Goal: Task Accomplishment & Management: Manage account settings

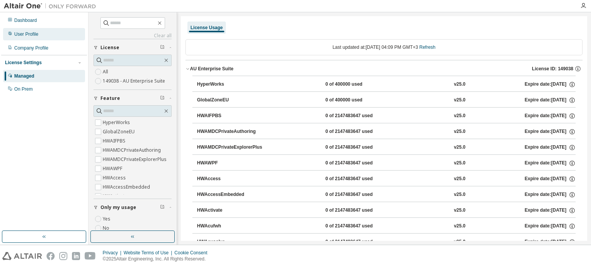
click at [52, 29] on div "User Profile" at bounding box center [44, 34] width 82 height 12
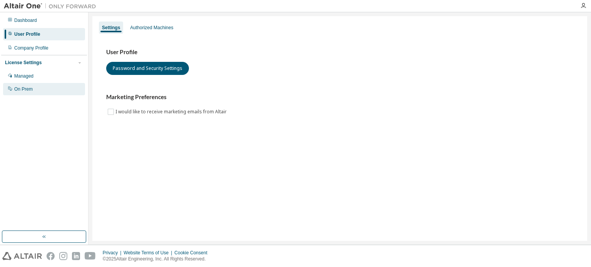
click at [37, 94] on div "On Prem" at bounding box center [44, 89] width 82 height 12
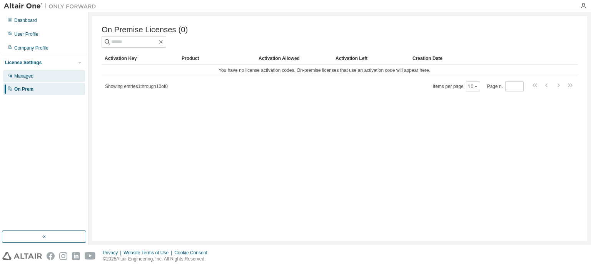
click at [54, 73] on div "Managed" at bounding box center [44, 76] width 82 height 12
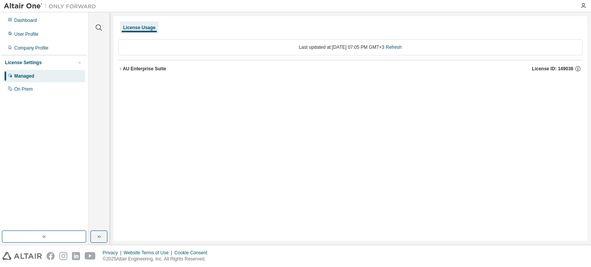
click at [125, 66] on div "AU Enterprise Suite" at bounding box center [144, 69] width 43 height 6
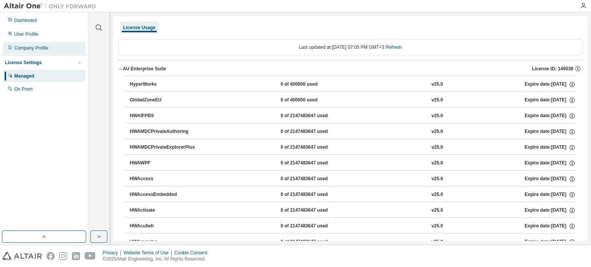
click at [54, 54] on div "Company Profile" at bounding box center [44, 48] width 82 height 12
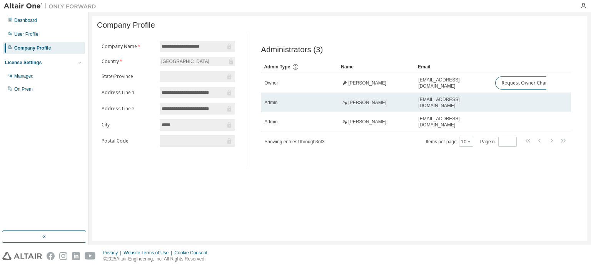
drag, startPoint x: 469, startPoint y: 112, endPoint x: 525, endPoint y: 109, distance: 56.3
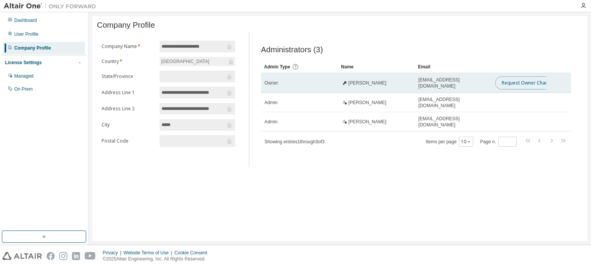
click at [505, 83] on button "Request Owner Change" at bounding box center [527, 83] width 65 height 13
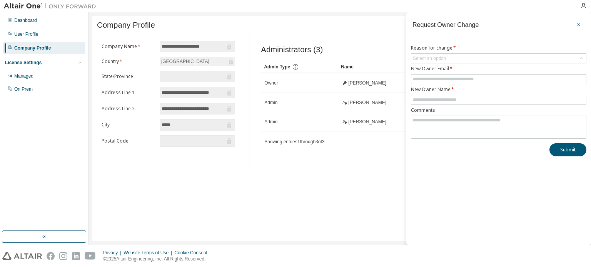
click at [579, 25] on icon "button" at bounding box center [578, 24] width 3 height 3
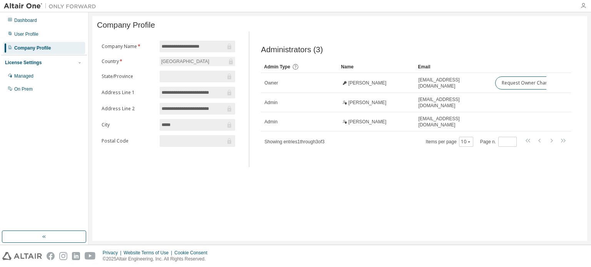
click at [585, 6] on icon "button" at bounding box center [583, 6] width 6 height 6
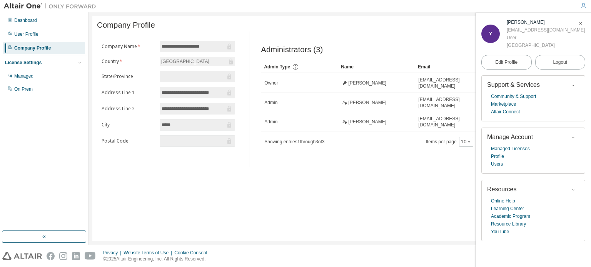
click at [343, 25] on div at bounding box center [461, 25] width 243 height 3
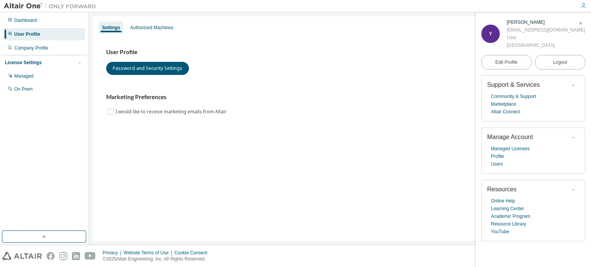
click at [579, 24] on icon "button" at bounding box center [580, 23] width 5 height 5
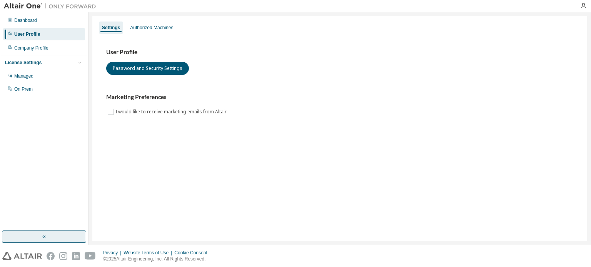
click at [37, 234] on button "button" at bounding box center [44, 237] width 84 height 12
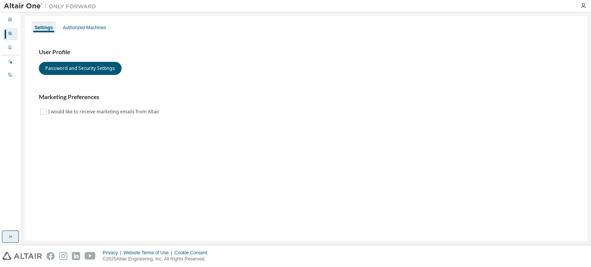
click at [9, 235] on icon "button" at bounding box center [10, 237] width 6 height 6
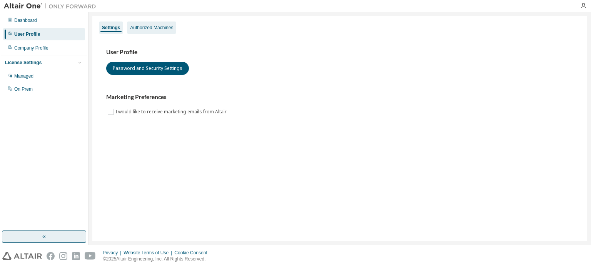
click at [160, 27] on div "Authorized Machines" at bounding box center [151, 28] width 43 height 6
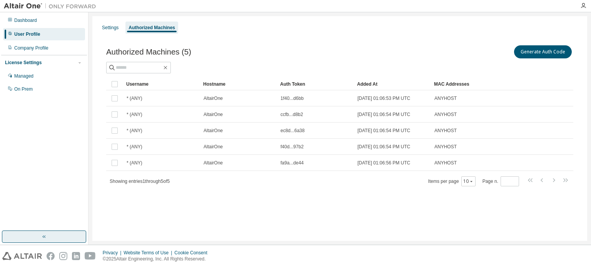
click at [587, 4] on div at bounding box center [583, 6] width 15 height 6
click at [586, 5] on icon "button" at bounding box center [583, 6] width 6 height 6
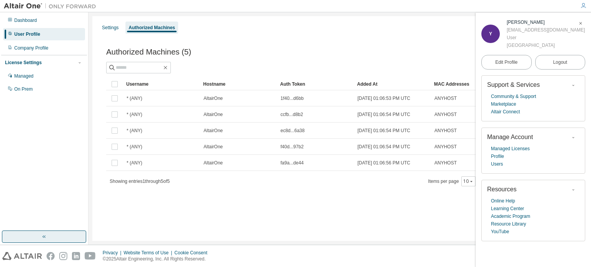
click at [502, 166] on div "Managed Licenses Profile Users" at bounding box center [533, 156] width 92 height 23
click at [495, 166] on link "Users" at bounding box center [497, 164] width 12 height 8
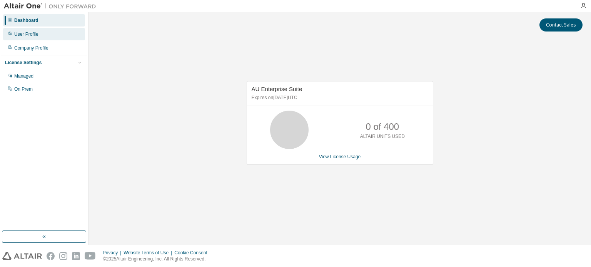
click at [55, 35] on div "User Profile" at bounding box center [44, 34] width 82 height 12
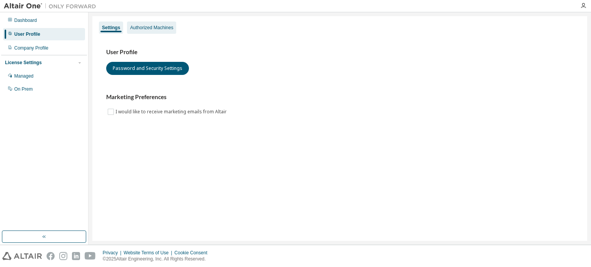
click at [146, 30] on div "Authorized Machines" at bounding box center [151, 28] width 43 height 6
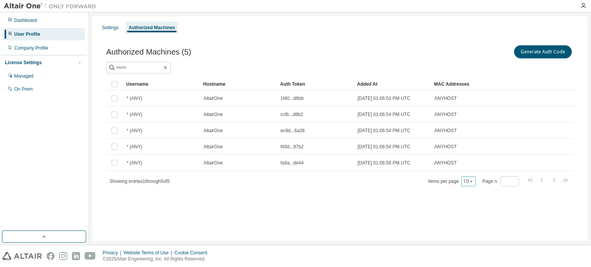
click at [468, 181] on button "10" at bounding box center [468, 182] width 10 height 6
click at [483, 225] on div "100" at bounding box center [494, 228] width 62 height 9
click at [50, 49] on div "Company Profile" at bounding box center [44, 48] width 82 height 12
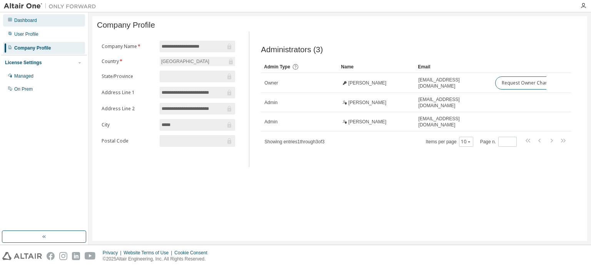
click at [33, 21] on div "Dashboard" at bounding box center [25, 20] width 23 height 6
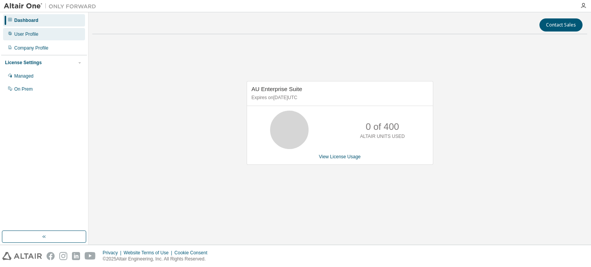
click at [33, 32] on div "User Profile" at bounding box center [26, 34] width 24 height 6
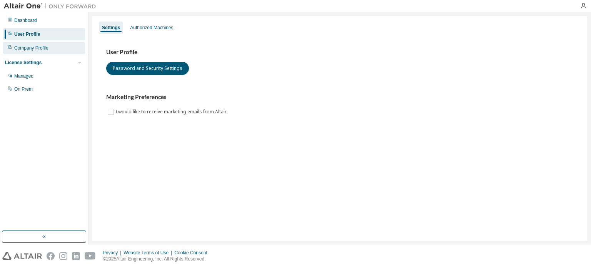
click at [38, 52] on div "Company Profile" at bounding box center [44, 48] width 82 height 12
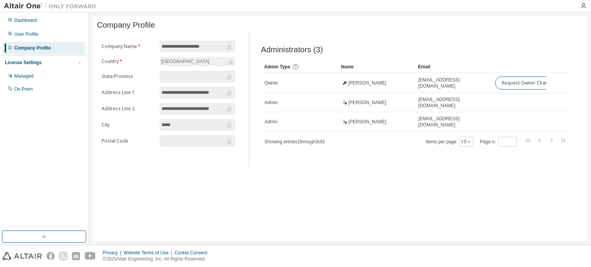
click at [40, 65] on div "License Settings" at bounding box center [44, 62] width 78 height 7
click at [41, 74] on div "Managed" at bounding box center [44, 76] width 82 height 12
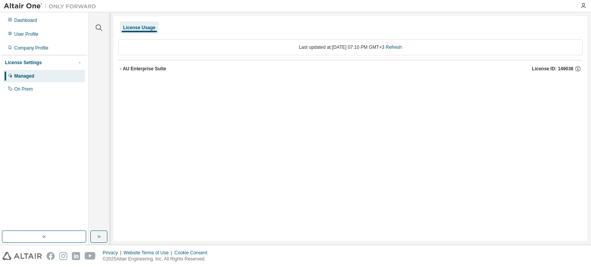
click at [122, 68] on icon "button" at bounding box center [120, 69] width 5 height 5
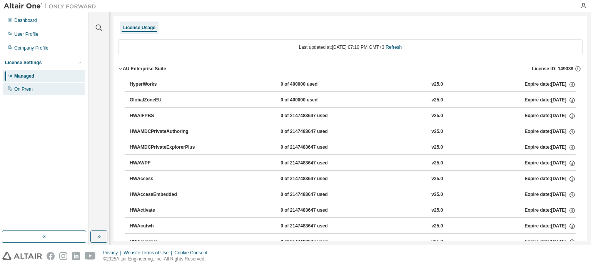
click at [51, 89] on div "On Prem" at bounding box center [44, 89] width 82 height 12
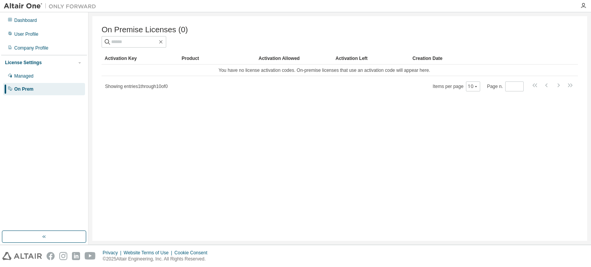
click at [584, 2] on div at bounding box center [583, 6] width 15 height 12
click at [584, 7] on icon "button" at bounding box center [583, 6] width 6 height 6
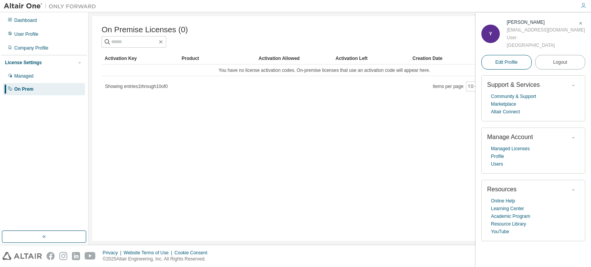
click at [515, 62] on span "Edit Profile" at bounding box center [506, 62] width 22 height 6
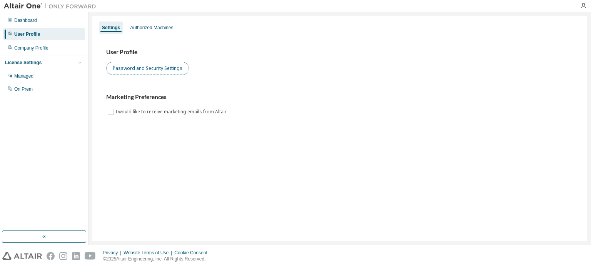
click at [174, 65] on button "Password and Security Settings" at bounding box center [147, 68] width 83 height 13
click at [590, 7] on div at bounding box center [583, 6] width 15 height 6
click at [587, 5] on div at bounding box center [583, 6] width 15 height 6
click at [585, 5] on icon "button" at bounding box center [583, 6] width 6 height 6
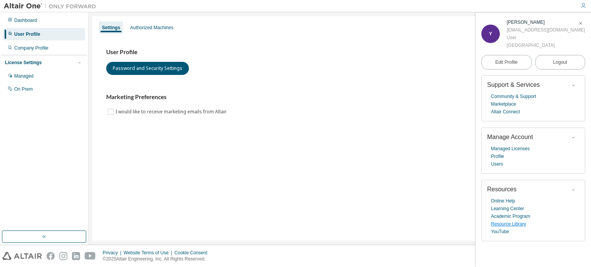
click at [513, 226] on link "Resource Library" at bounding box center [508, 225] width 35 height 8
click at [67, 50] on div "Company Profile" at bounding box center [44, 48] width 82 height 12
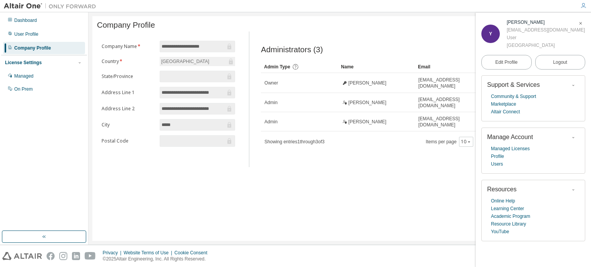
click at [581, 21] on icon "button" at bounding box center [580, 23] width 5 height 5
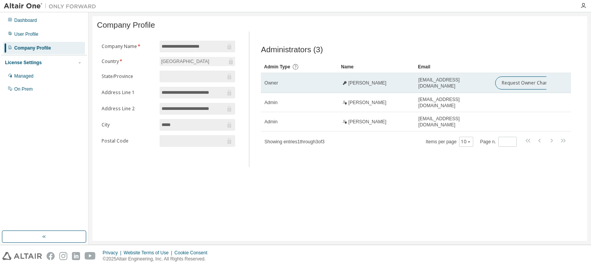
click at [293, 86] on div "Owner" at bounding box center [299, 83] width 70 height 6
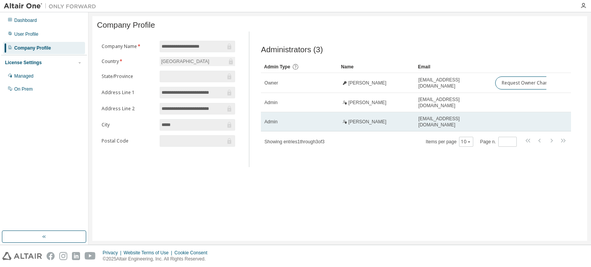
drag, startPoint x: 302, startPoint y: 112, endPoint x: 290, endPoint y: 119, distance: 14.1
click at [290, 119] on td "Admin" at bounding box center [299, 121] width 77 height 19
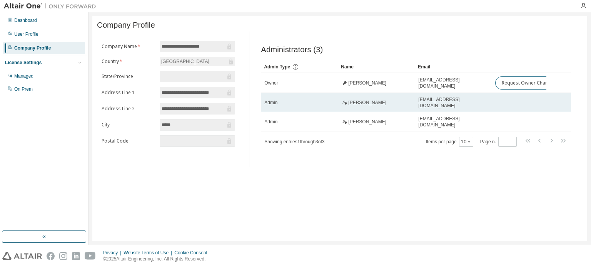
click at [291, 105] on div "Admin" at bounding box center [299, 103] width 70 height 6
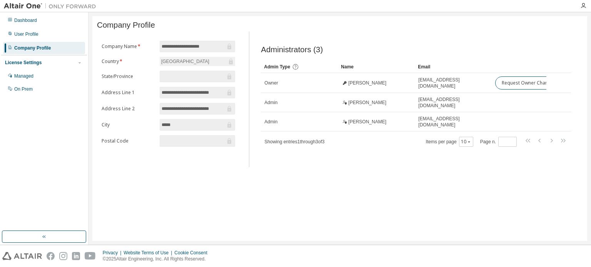
click at [588, 8] on div at bounding box center [583, 6] width 15 height 6
click at [586, 6] on icon "button" at bounding box center [583, 6] width 6 height 6
